Goal: Obtain resource: Download file/media

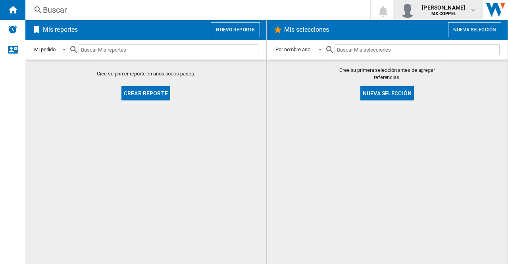
click at [469, 8] on div "[PERSON_NAME] MX COPPEL" at bounding box center [444, 10] width 51 height 13
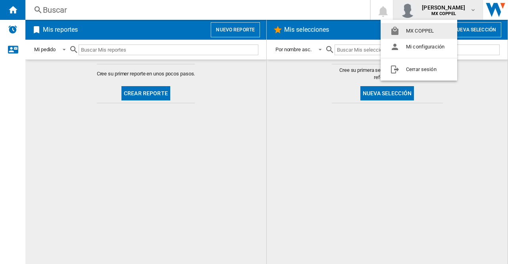
click at [469, 8] on md-backdrop at bounding box center [254, 132] width 508 height 264
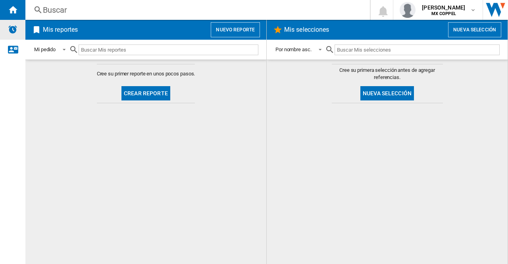
click at [7, 27] on div "Alertas" at bounding box center [12, 30] width 25 height 20
click at [230, 25] on button "Nuevo reporte" at bounding box center [235, 29] width 49 height 15
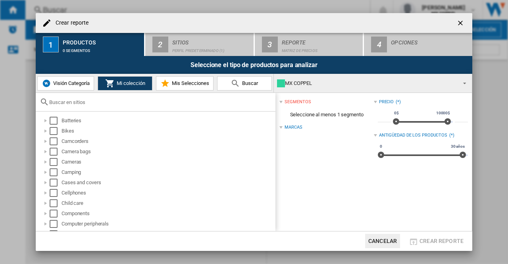
click at [72, 86] on span "Visión Categoría" at bounding box center [70, 83] width 39 height 6
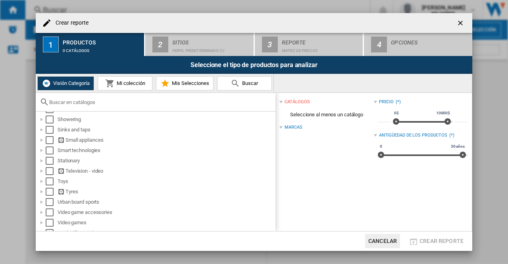
scroll to position [486, 0]
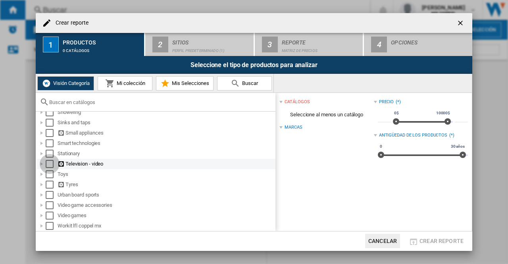
click at [49, 165] on div "Select" at bounding box center [50, 164] width 8 height 8
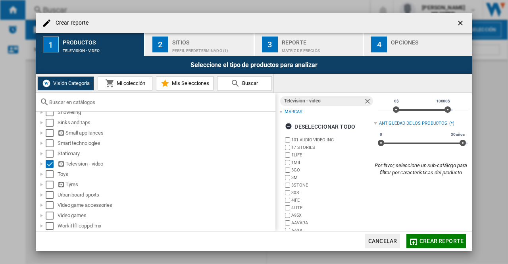
scroll to position [0, 0]
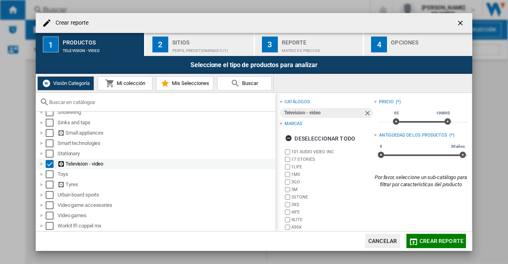
click at [41, 164] on div at bounding box center [42, 164] width 8 height 8
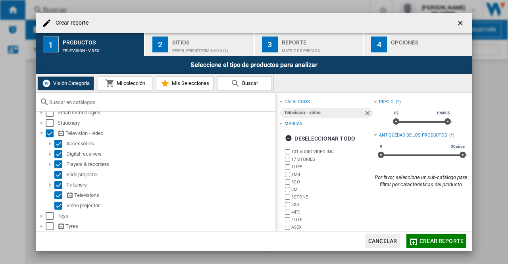
scroll to position [525, 0]
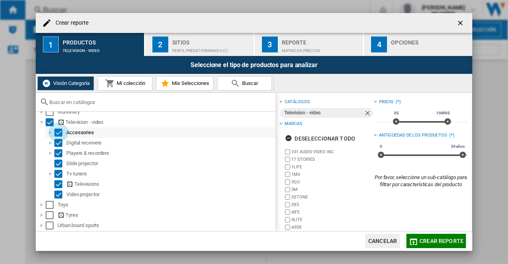
click at [59, 133] on div "Select" at bounding box center [58, 133] width 8 height 8
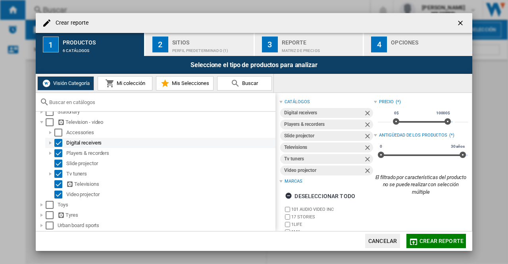
click at [59, 143] on div "Select" at bounding box center [58, 143] width 8 height 8
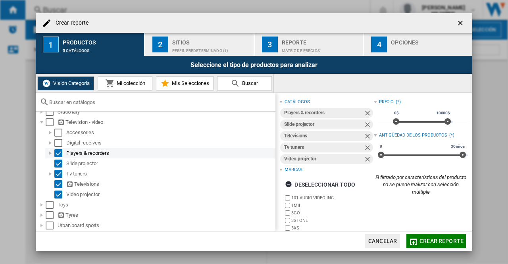
click at [58, 156] on div "Select" at bounding box center [58, 153] width 8 height 8
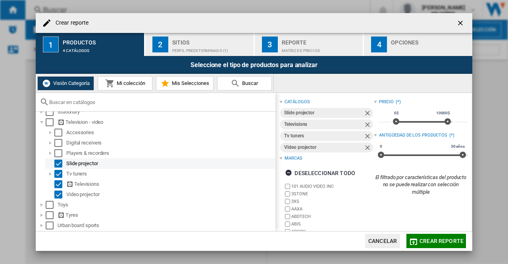
click at [58, 165] on div "Select" at bounding box center [58, 164] width 8 height 8
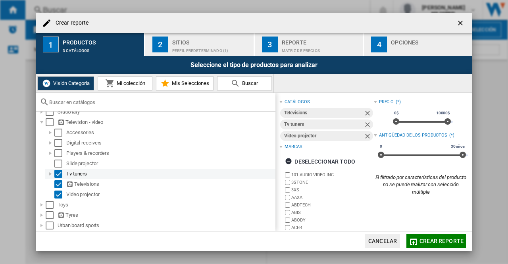
click at [59, 178] on div "Select" at bounding box center [58, 174] width 8 height 8
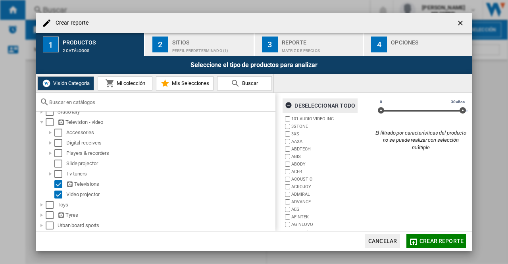
scroll to position [0, 0]
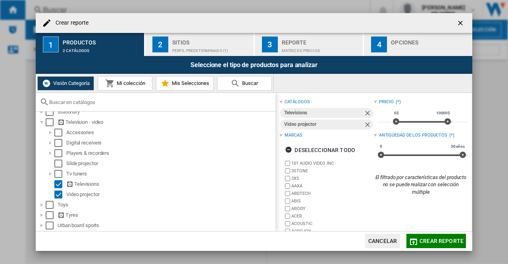
click at [432, 238] on span "Crear reporte" at bounding box center [442, 241] width 44 height 6
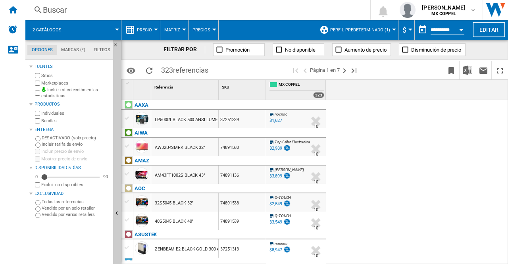
click at [185, 31] on md-menu "Matriz [GEOGRAPHIC_DATA] Clasificación" at bounding box center [174, 30] width 28 height 20
click at [179, 27] on button "Matriz" at bounding box center [174, 30] width 20 height 20
click at [183, 30] on md-backdrop at bounding box center [254, 132] width 508 height 264
click at [156, 29] on div at bounding box center [156, 30] width 4 height 2
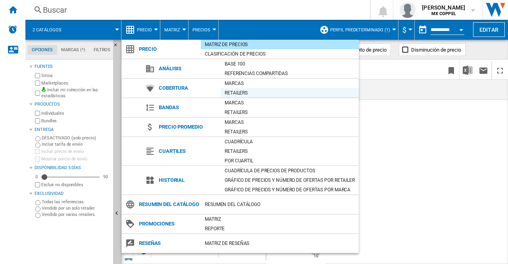
click at [238, 92] on div "Retailers" at bounding box center [290, 93] width 138 height 8
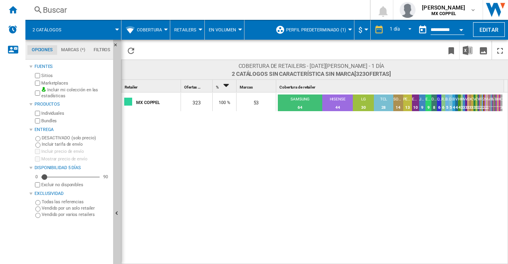
click at [169, 32] on md-menu "Cobertura Precio Matriz de precios Clasificación de precios Análisis Base 100 R…" at bounding box center [146, 30] width 49 height 20
click at [162, 31] on button "Cobertura" at bounding box center [151, 30] width 29 height 20
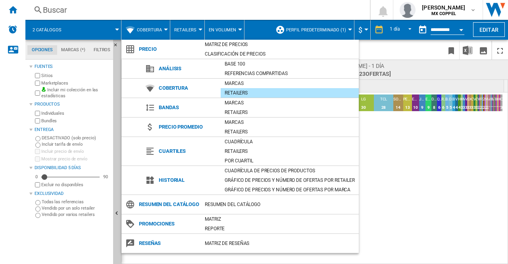
click at [347, 26] on md-backdrop at bounding box center [254, 132] width 508 height 264
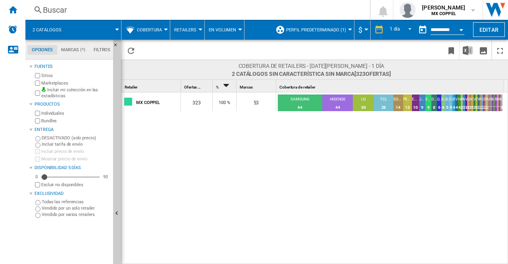
click at [349, 29] on div at bounding box center [350, 30] width 4 height 2
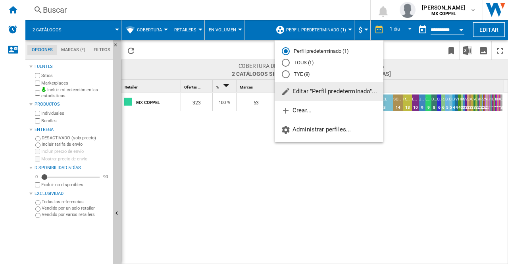
click at [298, 94] on span "Editar "Perfil predeterminado"..." at bounding box center [329, 91] width 96 height 7
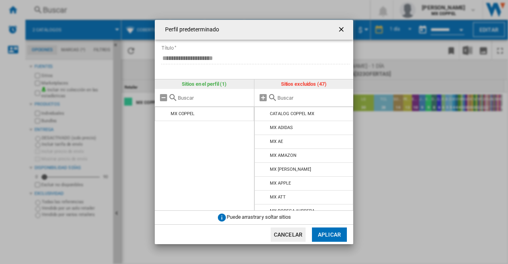
click at [299, 240] on button "Cancelar" at bounding box center [288, 235] width 35 height 14
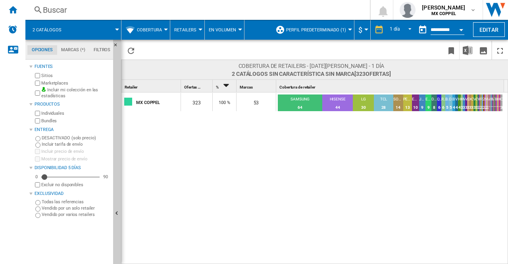
click at [317, 24] on button "Perfil predeterminado (1)" at bounding box center [318, 30] width 64 height 20
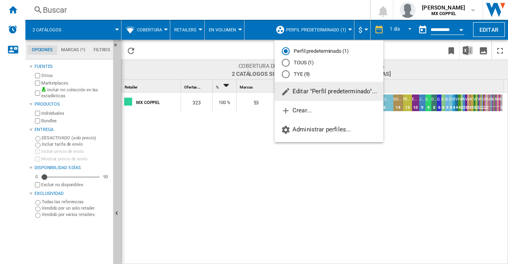
click at [284, 72] on div "TYE (9)" at bounding box center [286, 74] width 8 height 8
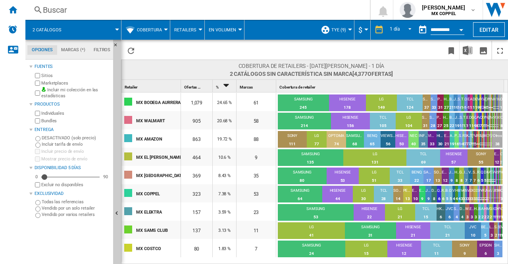
click at [348, 31] on button "TYE (9)" at bounding box center [341, 30] width 19 height 20
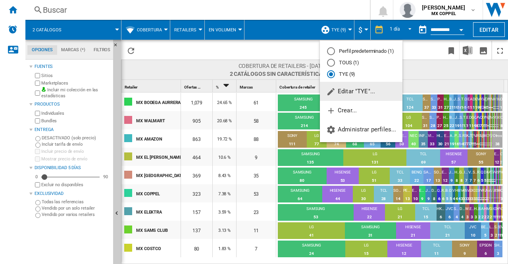
click at [349, 93] on span "Editar "TYE"..." at bounding box center [350, 91] width 49 height 7
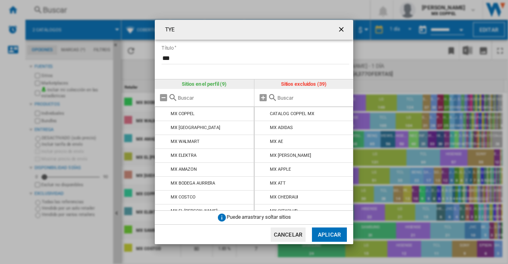
click at [195, 97] on input "TYE Título ..." at bounding box center [214, 98] width 72 height 6
click at [296, 93] on div "TYE Título ..." at bounding box center [304, 98] width 99 height 18
click at [299, 96] on input "TYE Título ..." at bounding box center [314, 98] width 72 height 6
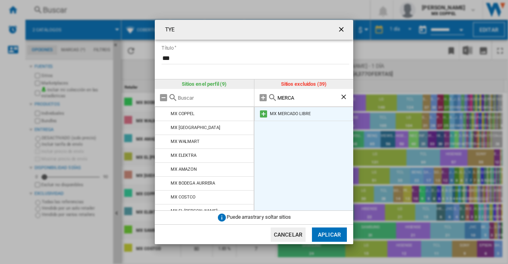
type input "MERCA"
click at [265, 111] on md-icon "TYE Título ..." at bounding box center [264, 114] width 10 height 10
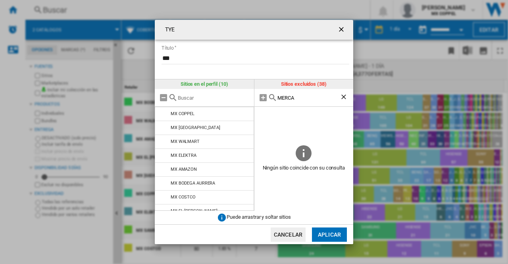
click at [344, 97] on ng-md-icon "Borrar búsqueda" at bounding box center [345, 98] width 10 height 10
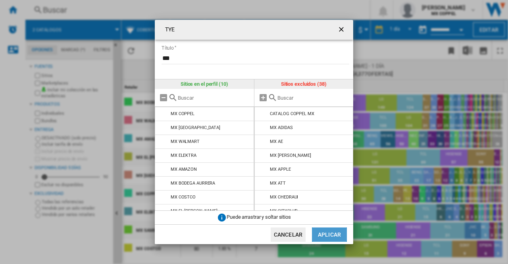
click at [322, 237] on button "Aplicar" at bounding box center [329, 235] width 35 height 14
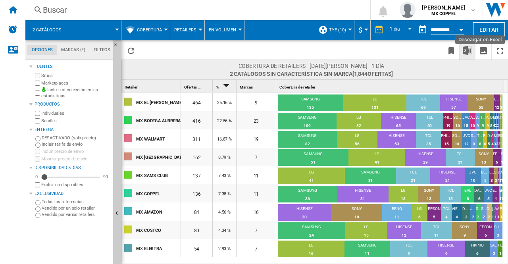
click at [466, 50] on img "Descargar en Excel" at bounding box center [468, 51] width 10 height 10
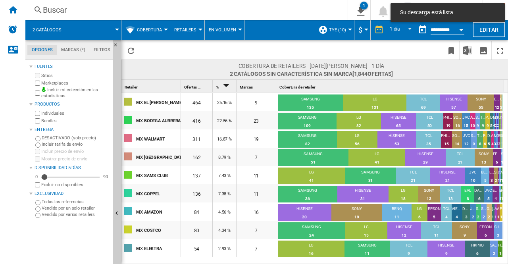
click at [284, 52] on span at bounding box center [215, 50] width 152 height 19
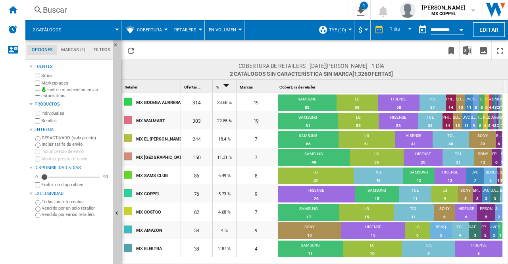
click at [49, 200] on label "Todas las referencias" at bounding box center [76, 202] width 68 height 6
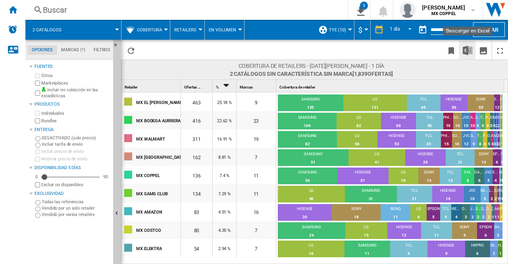
click at [471, 53] on img "Descargar en Excel" at bounding box center [468, 51] width 10 height 10
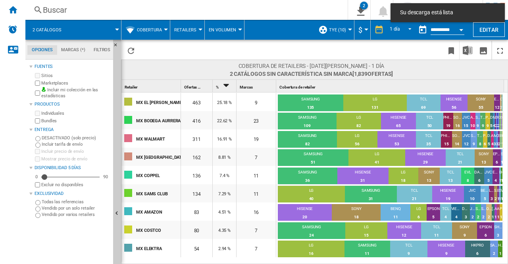
click at [273, 48] on span at bounding box center [215, 50] width 152 height 19
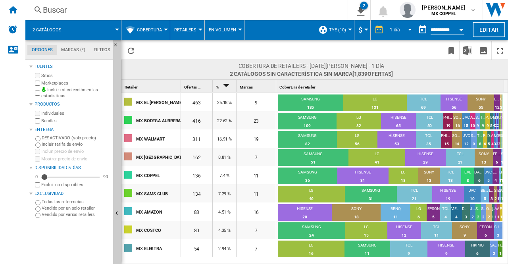
click at [398, 26] on md-select-value "1 día" at bounding box center [401, 30] width 27 height 12
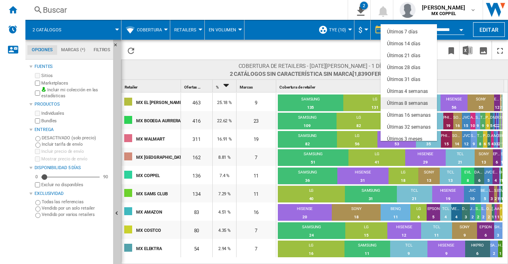
scroll to position [50, 0]
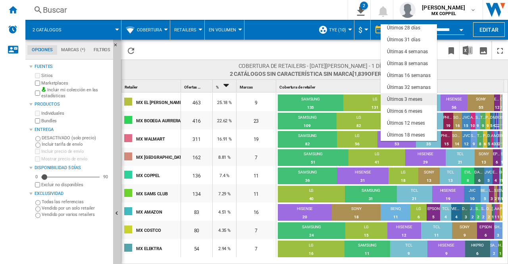
click at [409, 98] on div "Últimos 3 meses" at bounding box center [404, 99] width 35 height 7
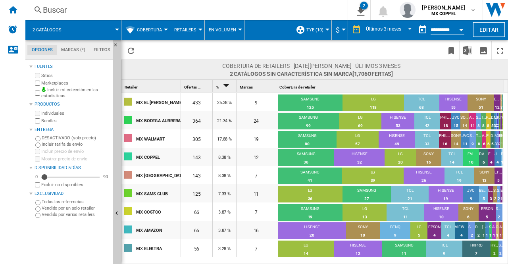
drag, startPoint x: 192, startPoint y: 155, endPoint x: 218, endPoint y: 158, distance: 26.4
click at [218, 148] on div "MX COPPEL 143 8.38 % 12 SAMSUNG 36 25.17% HISENSE 32 22.38% LG 20 13.99% SONY 1…" at bounding box center [313, 148] width 383 height 0
click at [466, 50] on img "Descargar en Excel" at bounding box center [468, 51] width 10 height 10
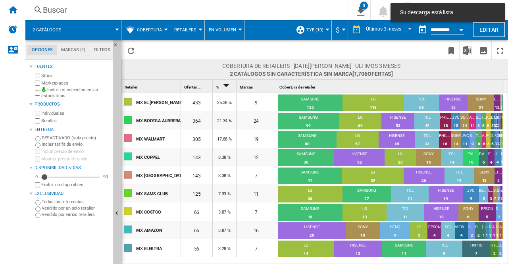
click at [277, 51] on span at bounding box center [215, 50] width 152 height 19
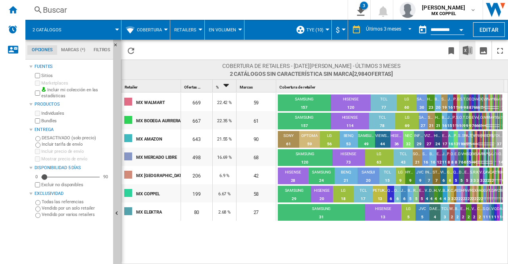
click at [467, 50] on img "Descargar en Excel" at bounding box center [468, 51] width 10 height 10
click at [355, 14] on ng-md-icon "4\a descargas" at bounding box center [360, 10] width 10 height 10
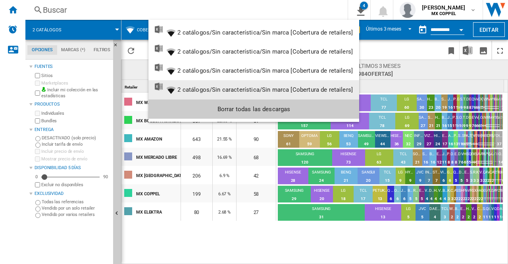
click at [228, 89] on div "2 catálogos/Sin característica/Sin marca [Cobertura de retailers]" at bounding box center [266, 89] width 176 height 7
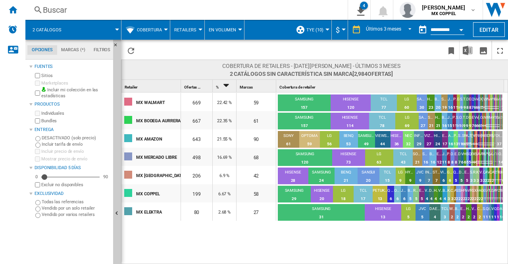
click at [192, 88] on span "Ofertas" at bounding box center [190, 87] width 13 height 4
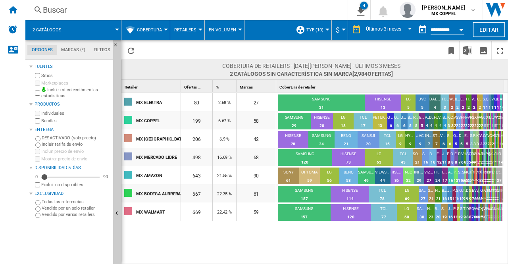
drag, startPoint x: 198, startPoint y: 88, endPoint x: 186, endPoint y: 89, distance: 11.9
click at [186, 89] on span "Ofertas" at bounding box center [190, 87] width 13 height 4
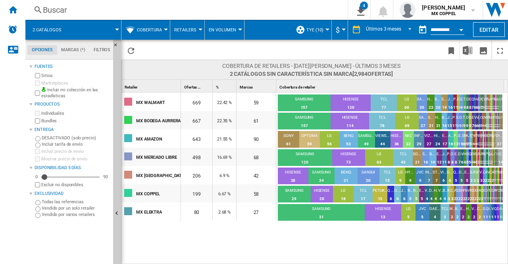
click at [354, 9] on div at bounding box center [254, 132] width 508 height 264
click at [355, 14] on ng-md-icon "4\a descargas" at bounding box center [360, 10] width 10 height 10
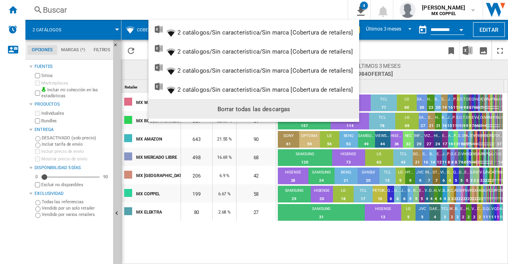
click at [244, 111] on div "Borrar todas las descargas" at bounding box center [254, 109] width 198 height 14
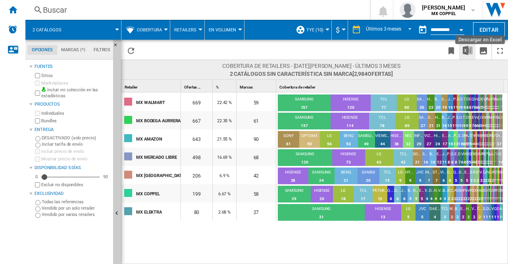
click at [462, 54] on button "Descargar en Excel" at bounding box center [468, 50] width 16 height 19
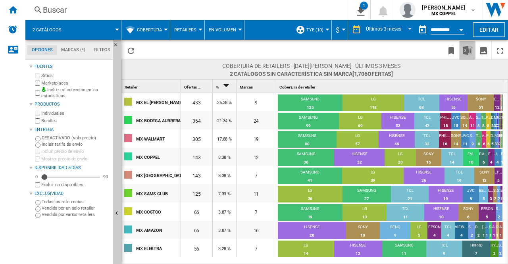
click at [462, 50] on button "Descargar en Excel" at bounding box center [468, 50] width 16 height 19
